Goal: Find specific page/section: Find specific page/section

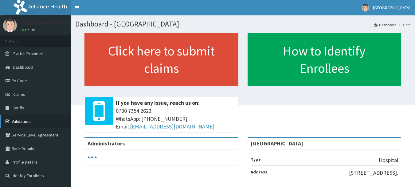
click at [19, 124] on link "Validations" at bounding box center [35, 121] width 71 height 14
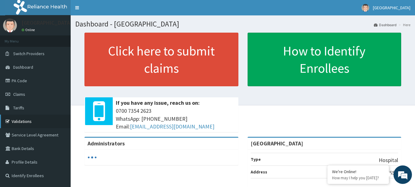
click at [32, 120] on link "Validations" at bounding box center [35, 121] width 71 height 14
